Goal: Information Seeking & Learning: Learn about a topic

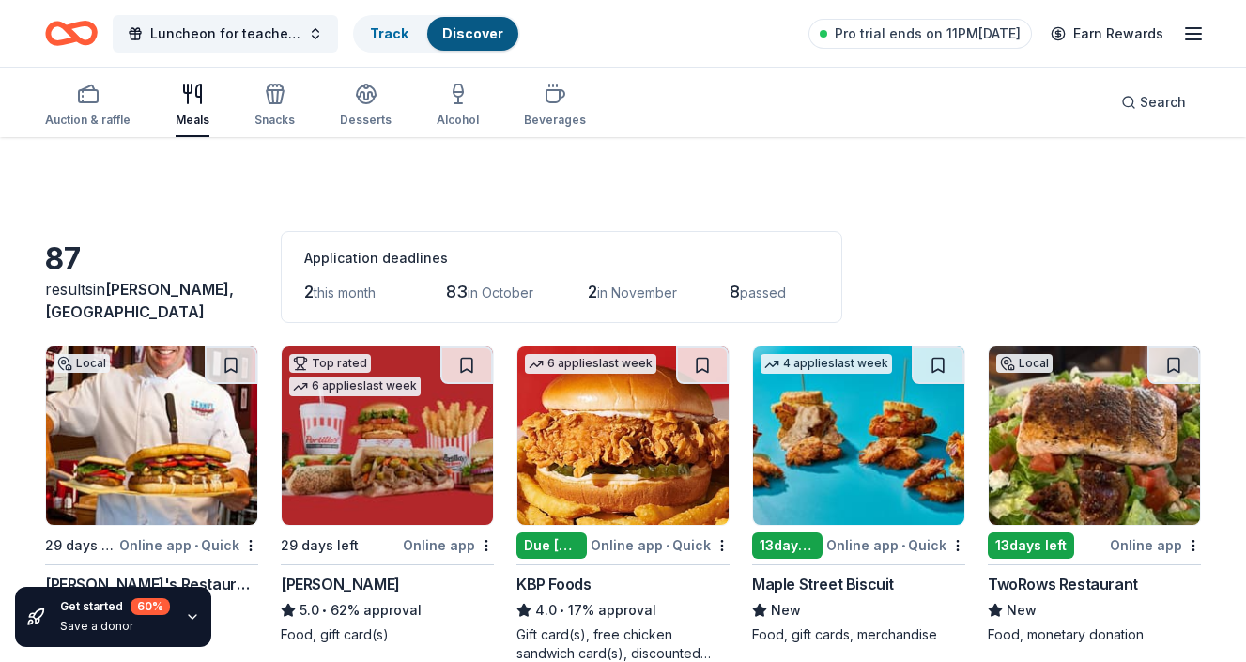
scroll to position [4355, 0]
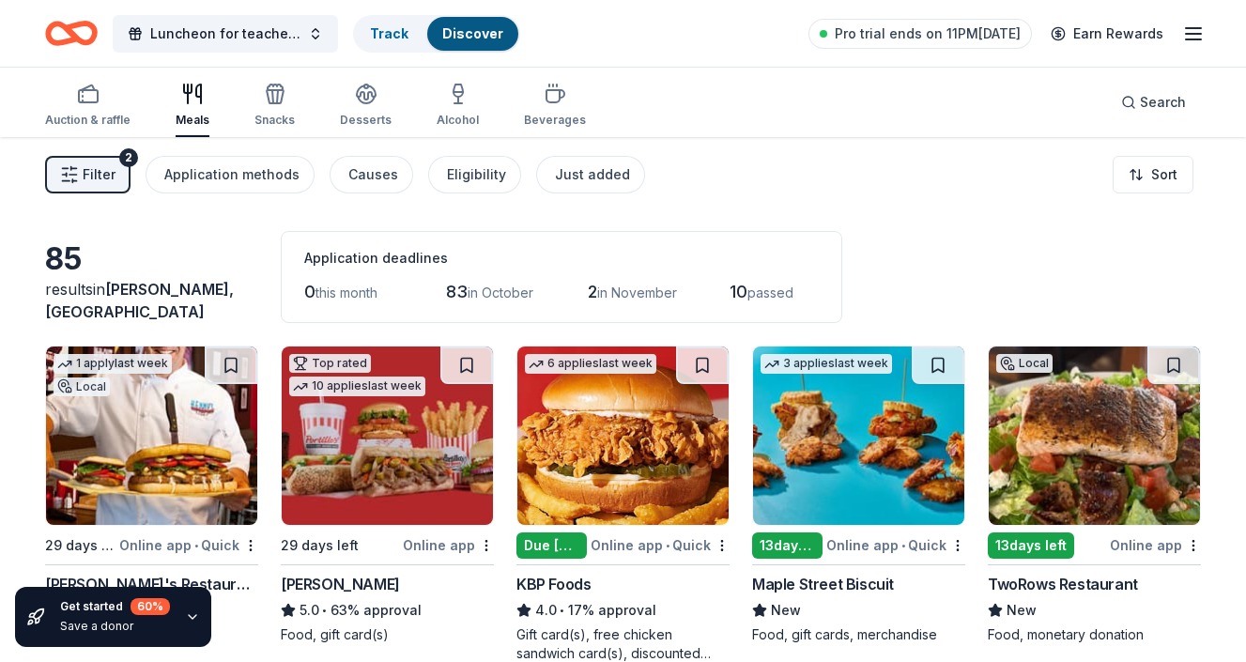
click at [864, 177] on div "Filter 2 Application methods Causes Eligibility Just added Sort" at bounding box center [623, 174] width 1246 height 75
click at [1155, 181] on html "Luncheon for teachers and staff Track Discover Pro trial ends on 11PM, 9/30 Ear…" at bounding box center [623, 331] width 1246 height 662
click at [948, 201] on html "Luncheon for teachers and staff Track Discover Pro trial ends on 11PM, 9/30 Ear…" at bounding box center [623, 331] width 1246 height 662
click at [597, 170] on div "Just added" at bounding box center [592, 174] width 75 height 23
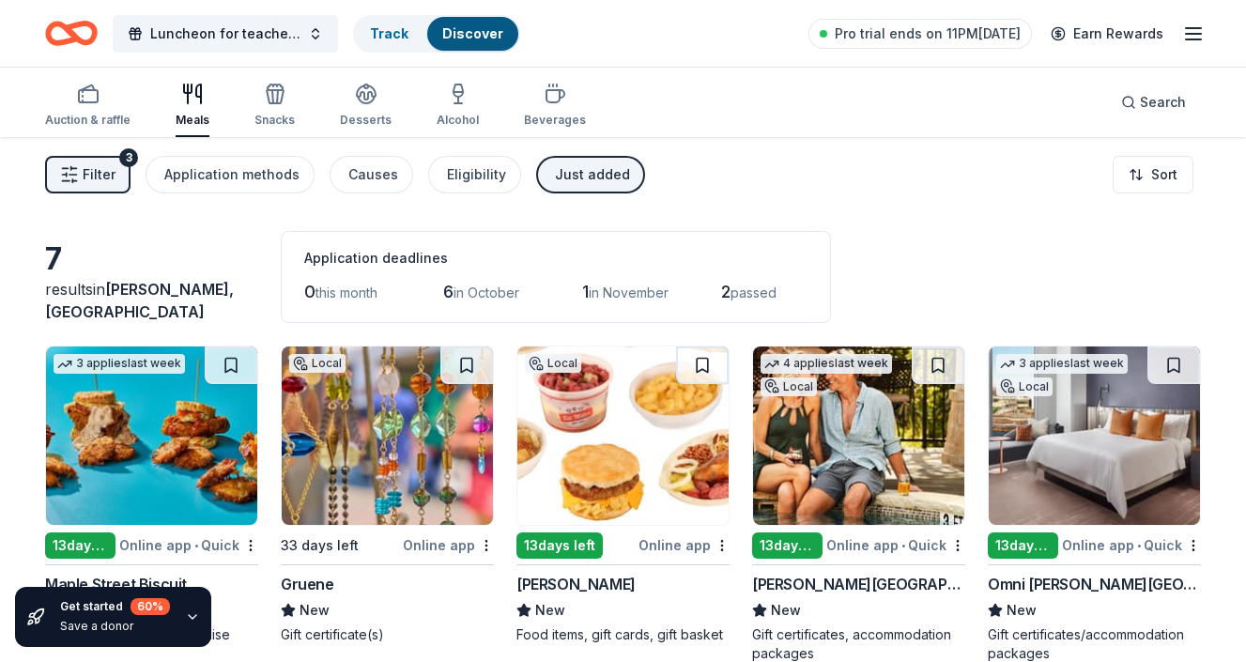
click at [862, 195] on div "Filter 3 Application methods Causes Eligibility Just added Sort" at bounding box center [623, 174] width 1246 height 75
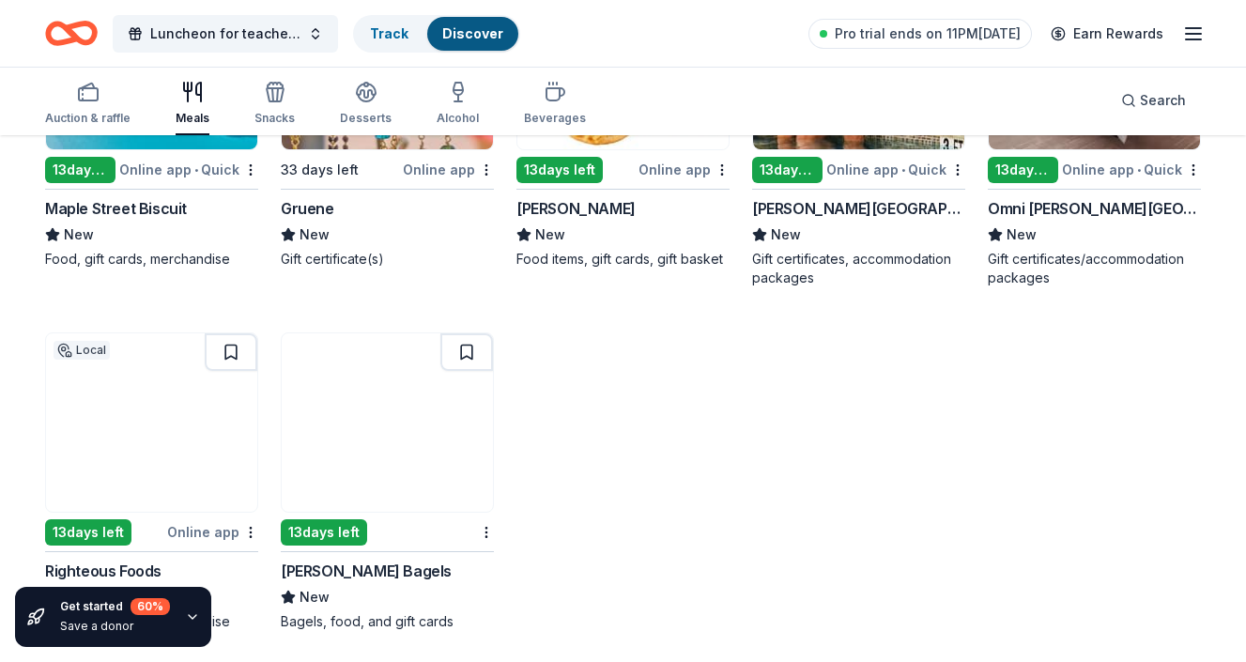
scroll to position [382, 0]
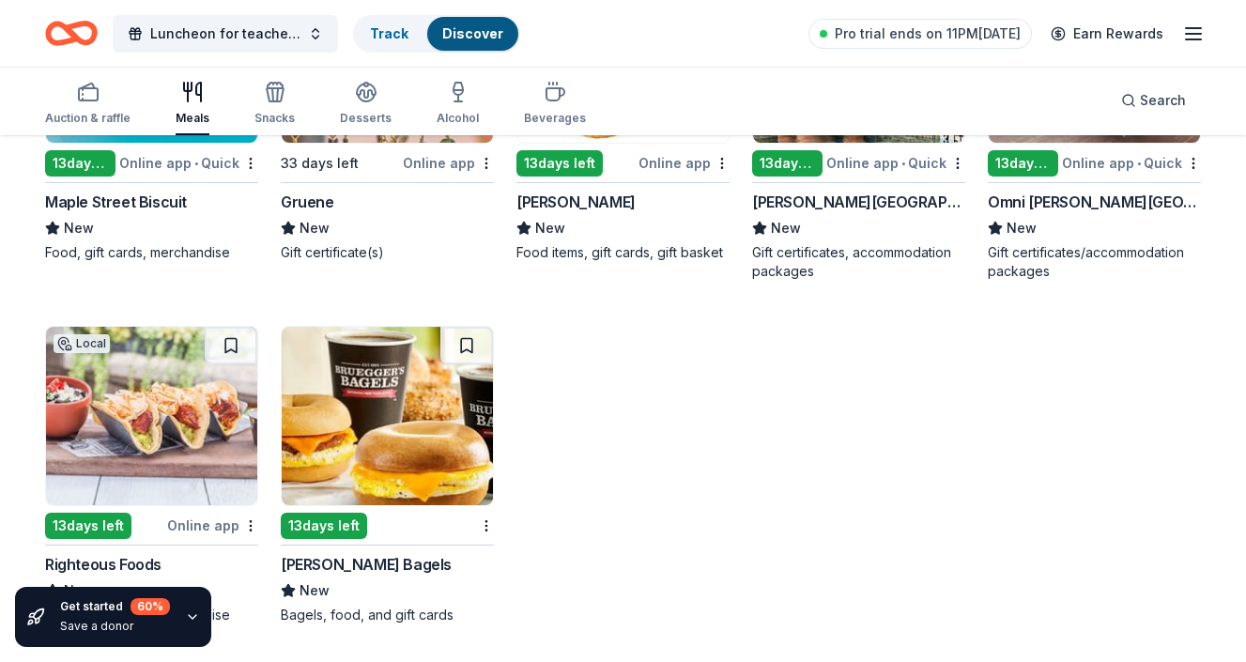
click at [185, 609] on icon "button" at bounding box center [192, 616] width 15 height 15
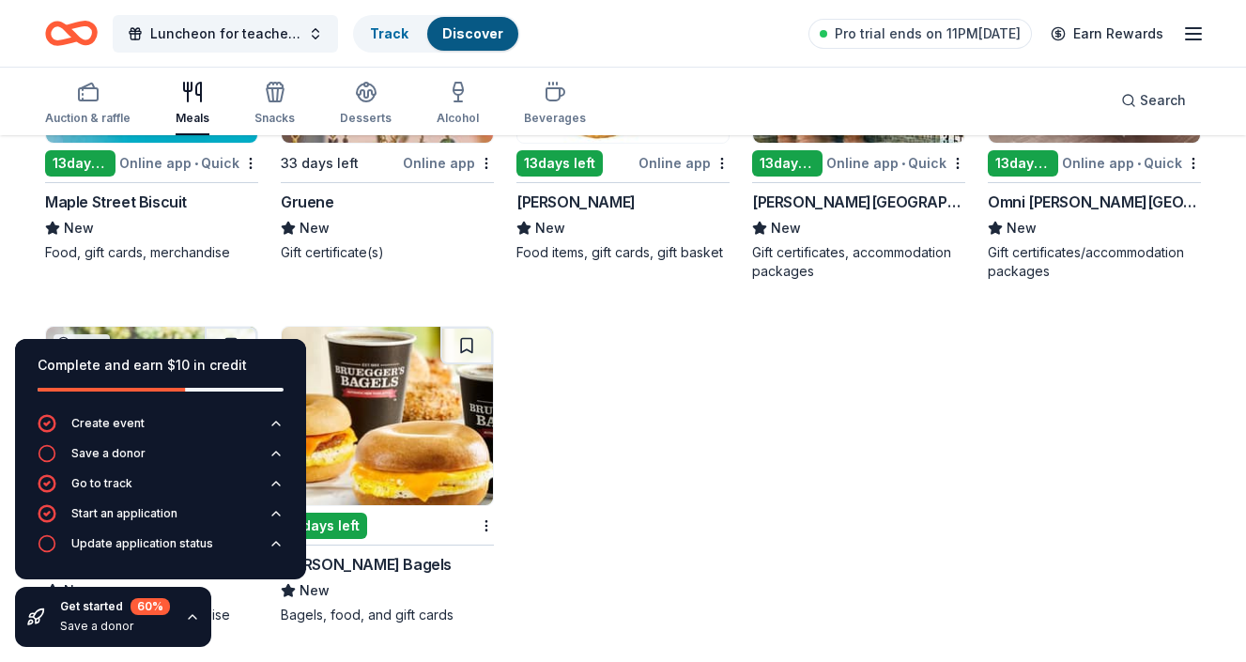
click at [803, 451] on div "3 applies last week 13 days left Online app • Quick Maple Street Biscuit New Fo…" at bounding box center [622, 293] width 1155 height 661
click at [768, 450] on div "3 applies last week 13 days left Online app • Quick Maple Street Biscuit New Fo…" at bounding box center [622, 293] width 1155 height 661
click at [235, 324] on div "Complete and earn $10 in credit Create event Save a donor Go to track Start an …" at bounding box center [160, 493] width 321 height 338
click at [217, 329] on div "Complete and earn $10 in credit Create event Save a donor Go to track Start an …" at bounding box center [160, 493] width 321 height 338
click at [190, 615] on icon "button" at bounding box center [193, 617] width 8 height 4
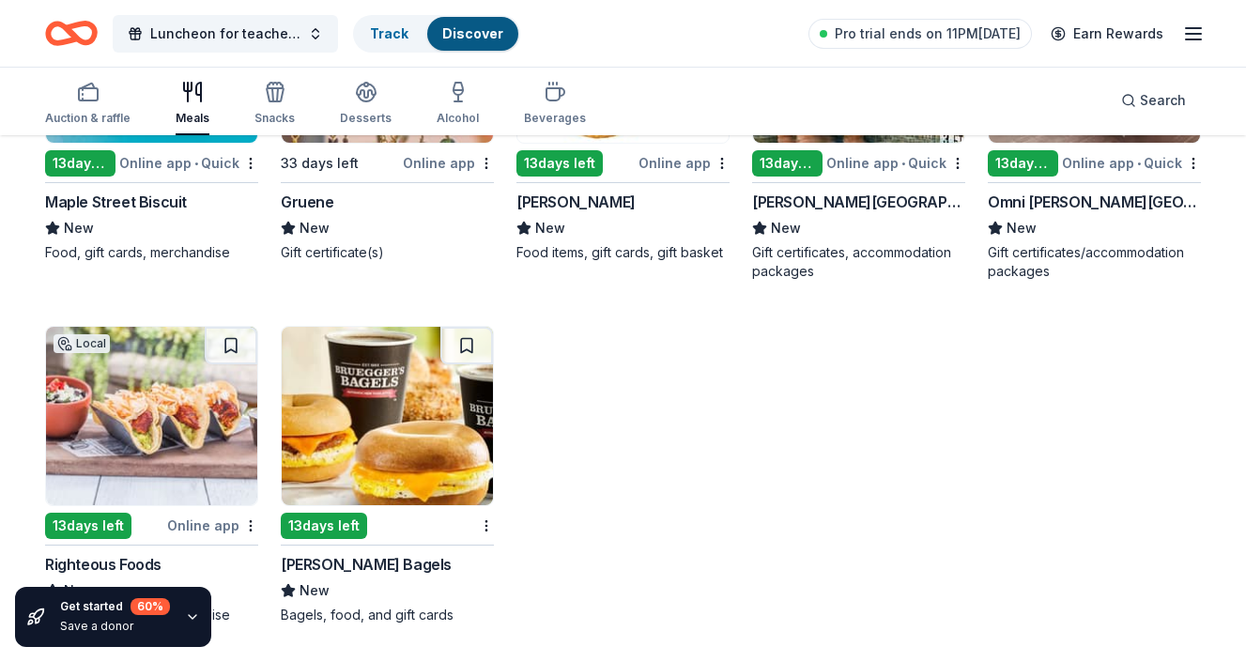
click at [162, 455] on img at bounding box center [151, 416] width 211 height 178
click at [741, 429] on div "3 applies last week 13 days left Online app • Quick Maple Street Biscuit New Fo…" at bounding box center [622, 293] width 1155 height 661
click at [795, 468] on div "3 applies last week 13 days left Online app • Quick Maple Street Biscuit New Fo…" at bounding box center [622, 293] width 1155 height 661
click at [379, 563] on div "[PERSON_NAME] Bagels" at bounding box center [366, 564] width 171 height 23
click at [837, 430] on div "3 applies last week 13 days left Online app • Quick Maple Street Biscuit New Fo…" at bounding box center [622, 293] width 1155 height 661
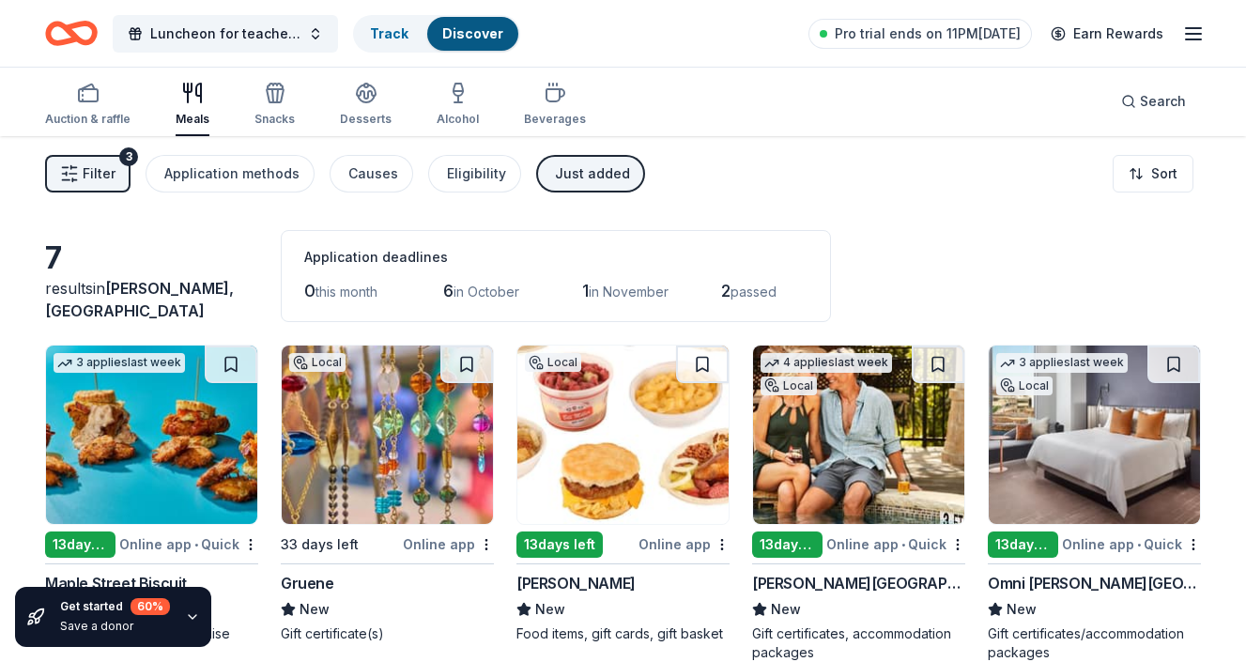
scroll to position [0, 0]
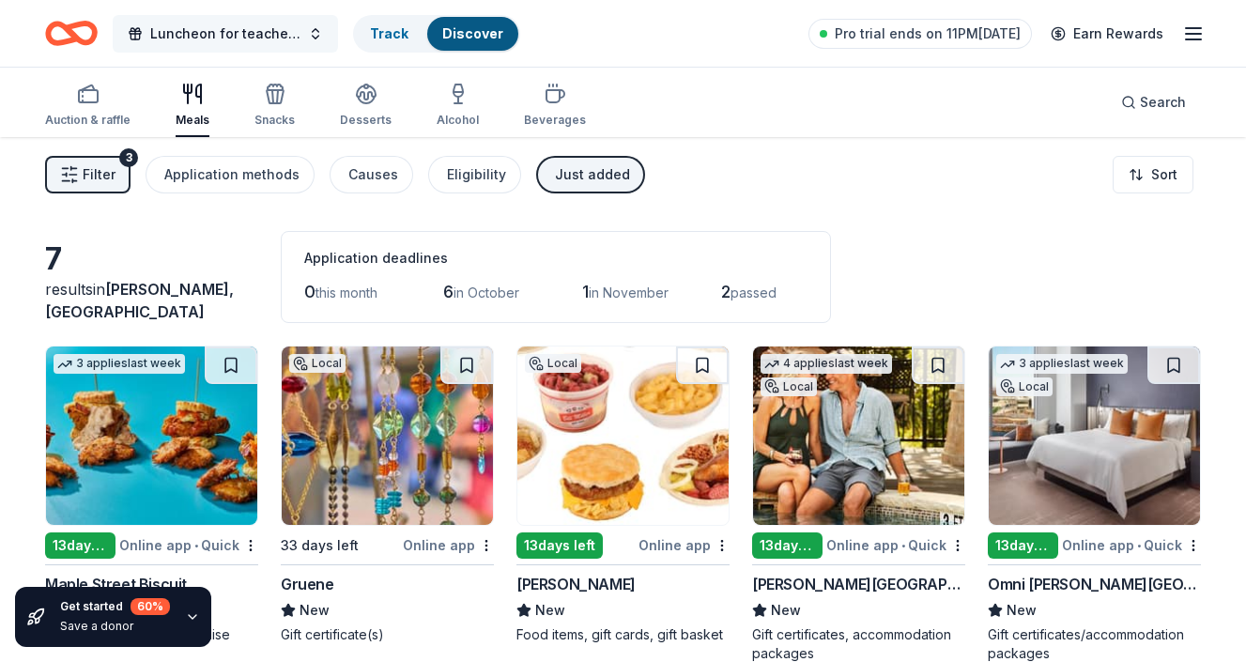
click at [235, 41] on span "Luncheon for teachers and staff" at bounding box center [225, 34] width 150 height 23
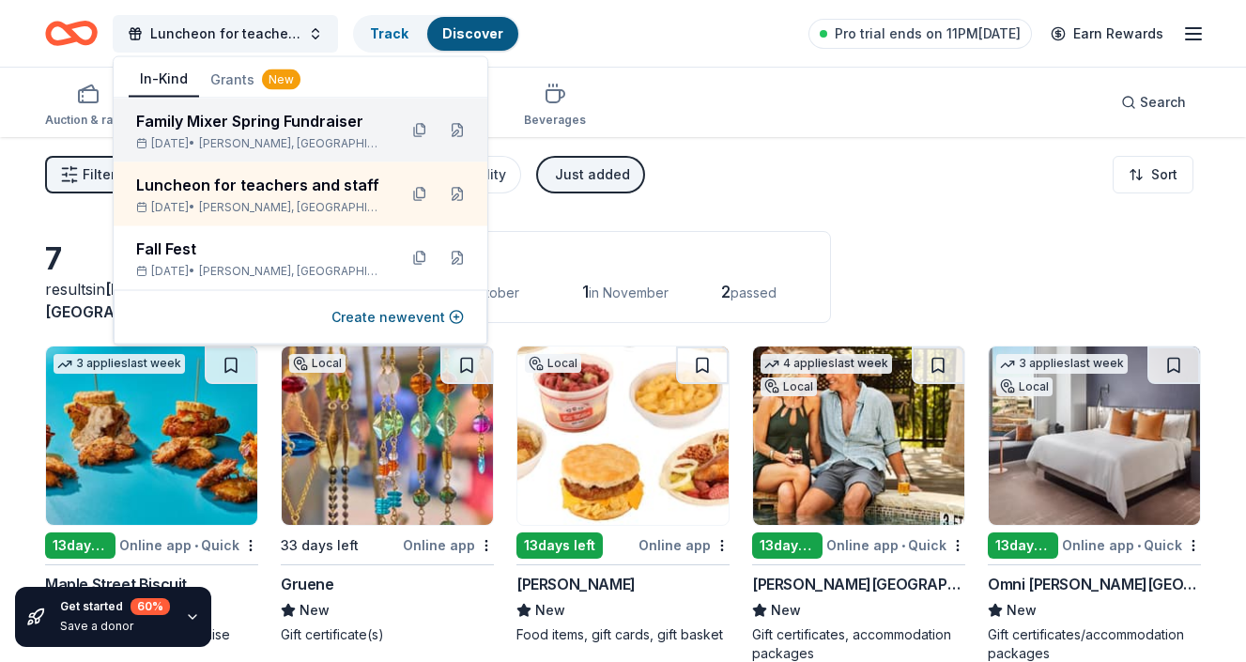
click at [235, 124] on div "Family Mixer Spring Fundraiser" at bounding box center [259, 121] width 246 height 23
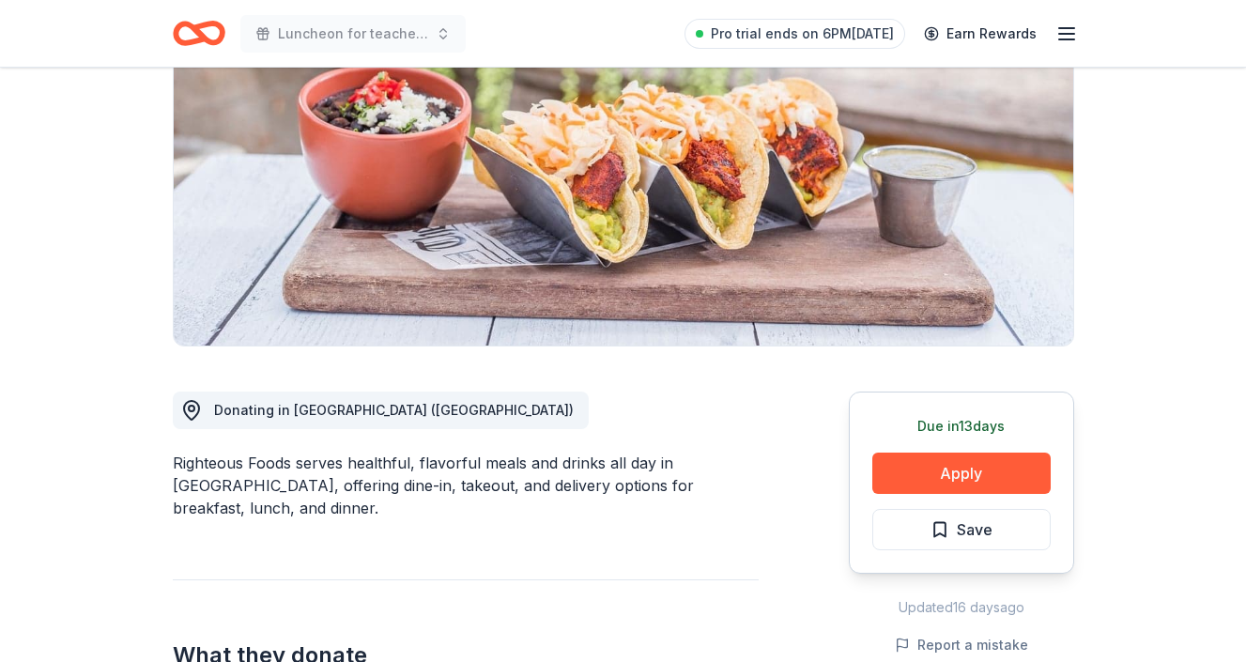
scroll to position [225, 0]
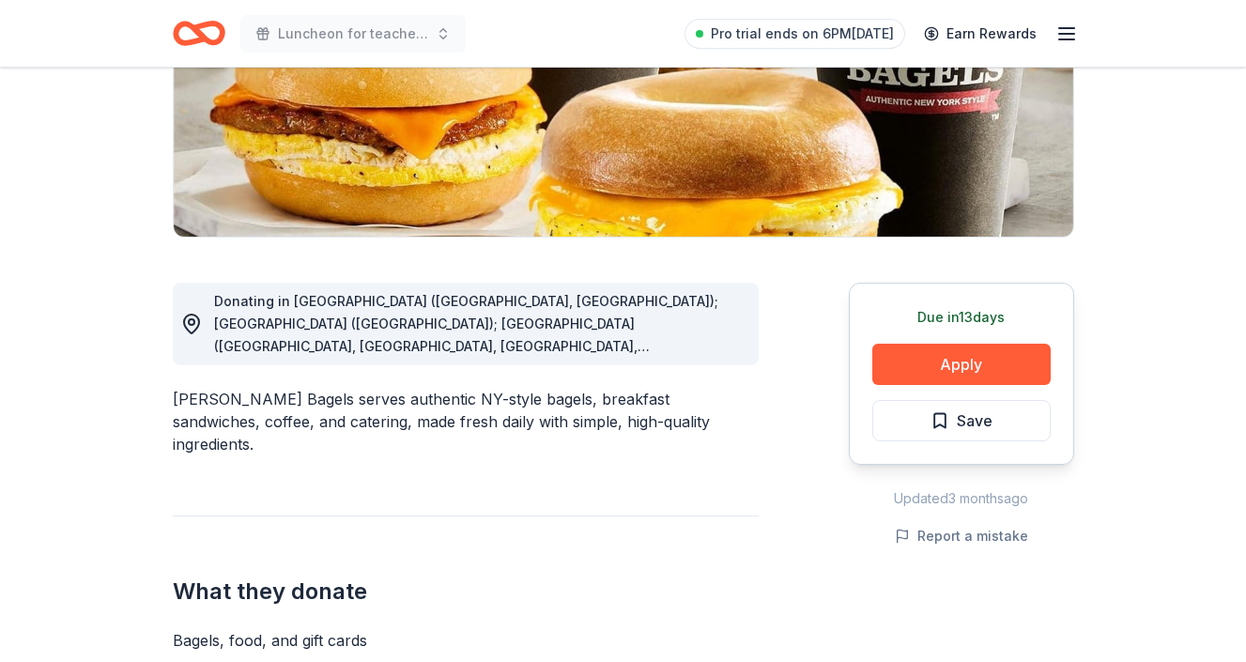
scroll to position [413, 0]
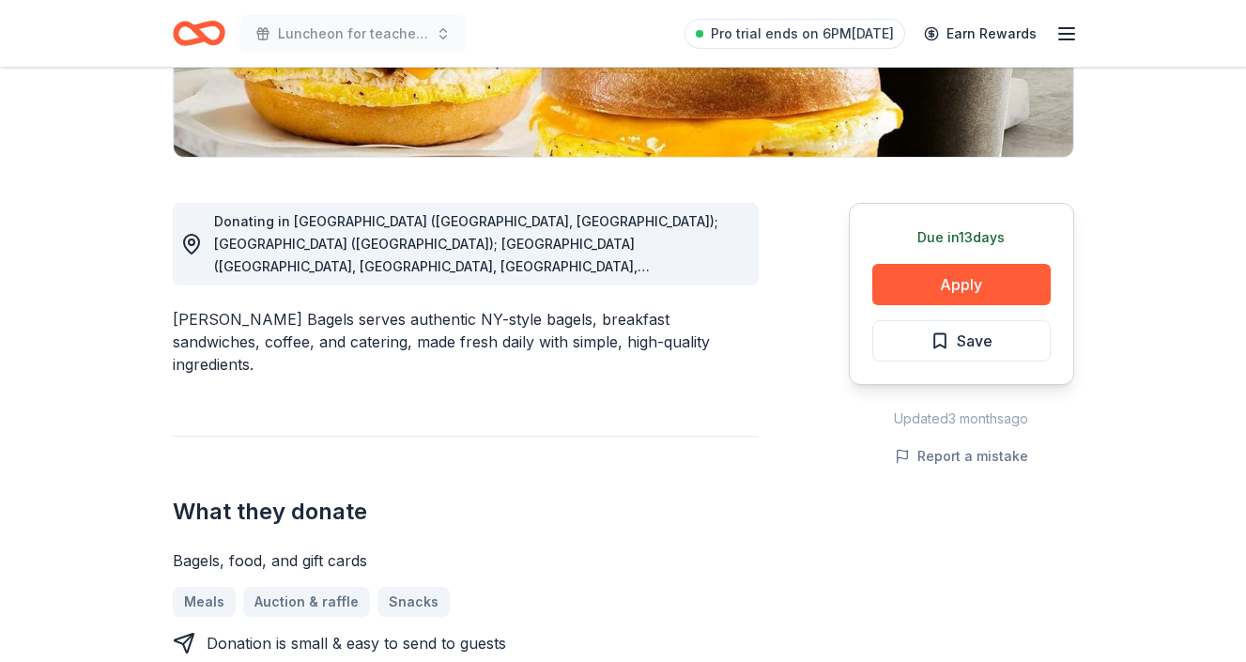
click at [714, 270] on span "Donating in [GEOGRAPHIC_DATA] ([GEOGRAPHIC_DATA], [GEOGRAPHIC_DATA]); [GEOGRAPH…" at bounding box center [477, 559] width 527 height 692
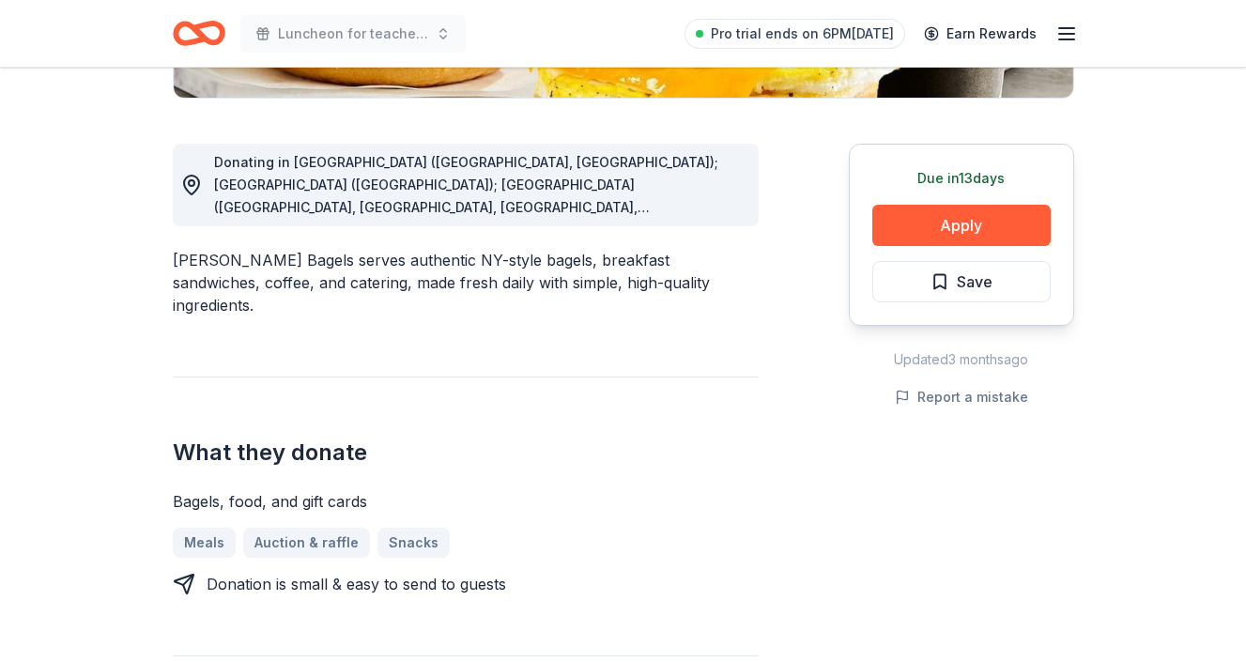
scroll to position [451, 0]
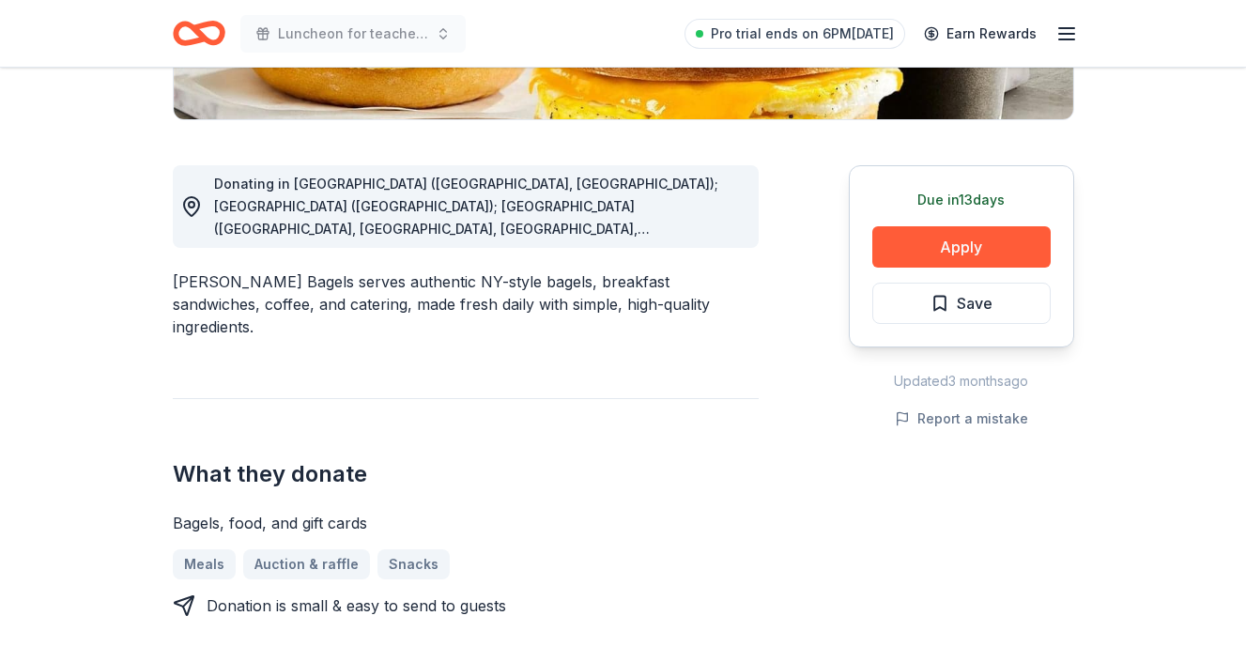
click at [187, 206] on icon at bounding box center [191, 206] width 23 height 23
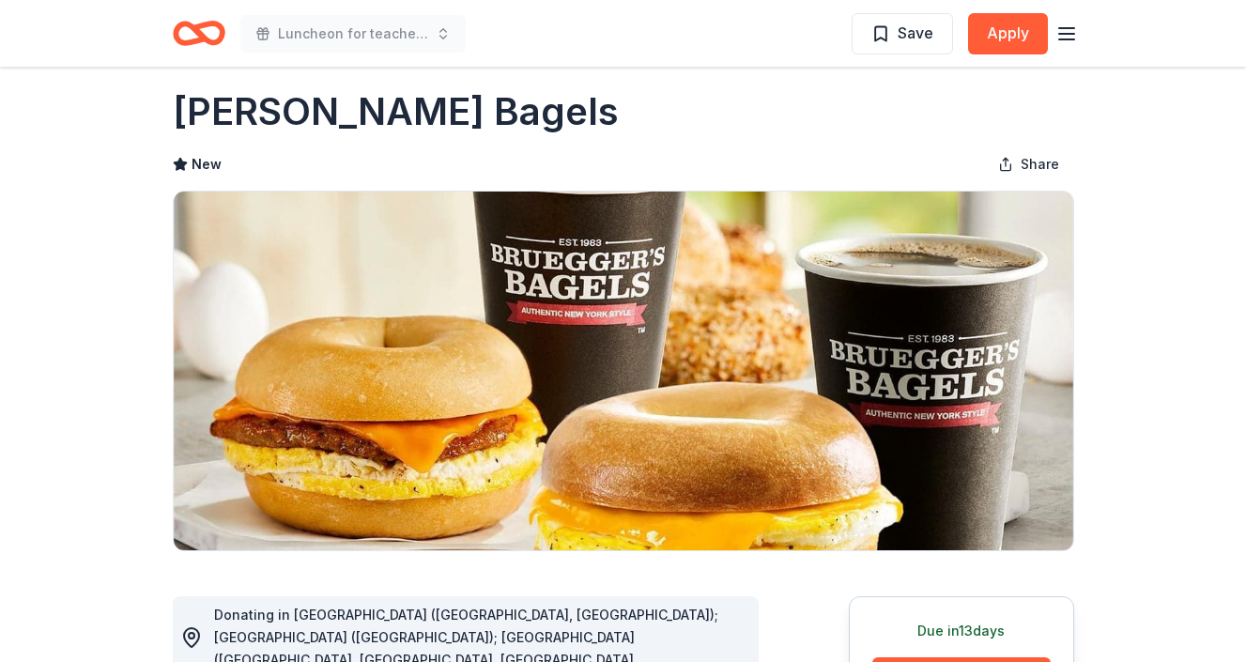
scroll to position [0, 0]
